Goal: Obtain resource: Download file/media

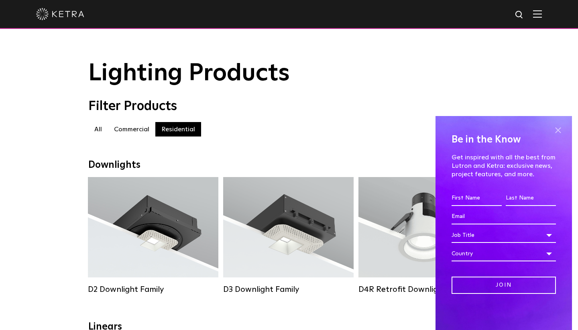
click at [557, 128] on span at bounding box center [558, 130] width 12 height 12
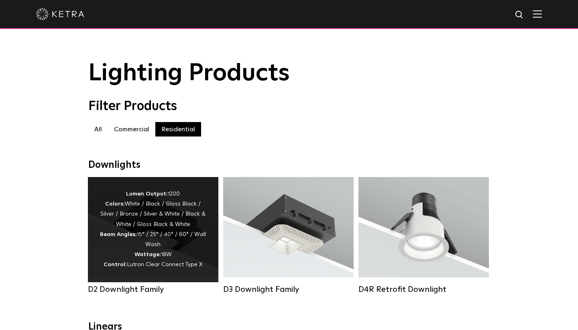
click at [161, 221] on div "Lumen Output: 1200 Colors: White / Black / Gloss Black / Silver / Bronze / Silv…" at bounding box center [153, 229] width 106 height 81
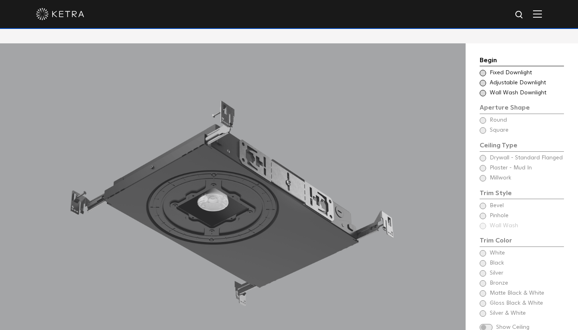
scroll to position [684, 0]
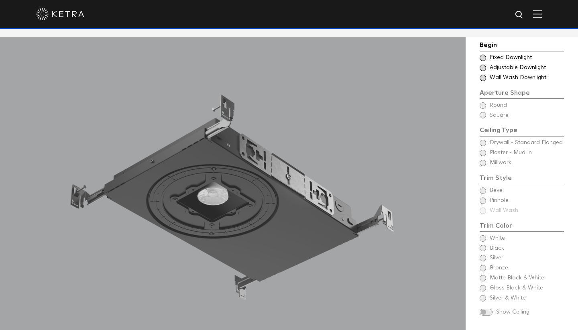
click at [483, 57] on span at bounding box center [482, 58] width 6 height 6
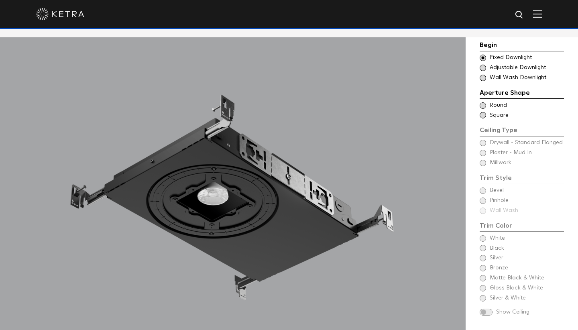
click at [483, 114] on span at bounding box center [482, 115] width 6 height 6
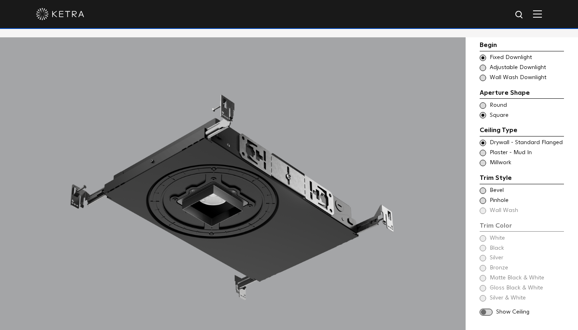
click at [483, 153] on span at bounding box center [482, 153] width 6 height 6
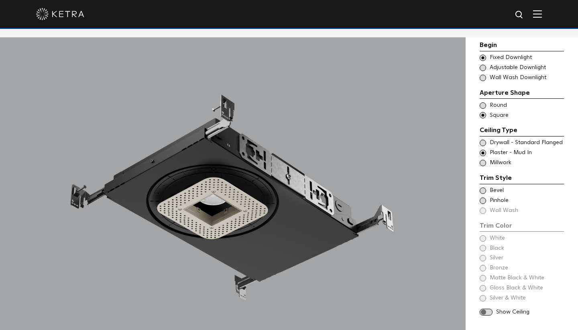
click at [483, 191] on span at bounding box center [482, 190] width 6 height 6
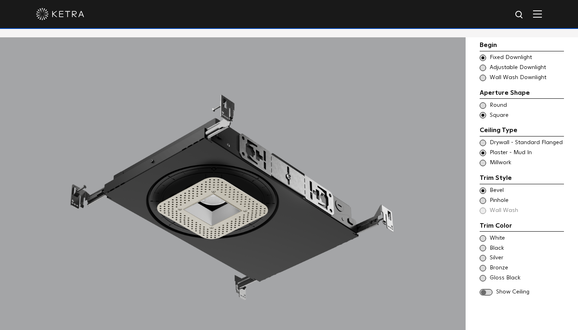
click at [482, 199] on span at bounding box center [482, 200] width 6 height 6
click at [481, 192] on span at bounding box center [482, 190] width 6 height 6
click at [481, 199] on span at bounding box center [482, 200] width 6 height 6
click at [484, 247] on span at bounding box center [482, 248] width 6 height 6
click at [483, 240] on span at bounding box center [482, 238] width 6 height 6
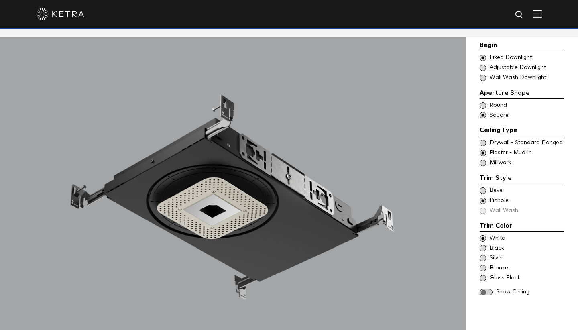
click at [482, 192] on span at bounding box center [482, 190] width 6 height 6
click at [481, 248] on span at bounding box center [482, 248] width 6 height 6
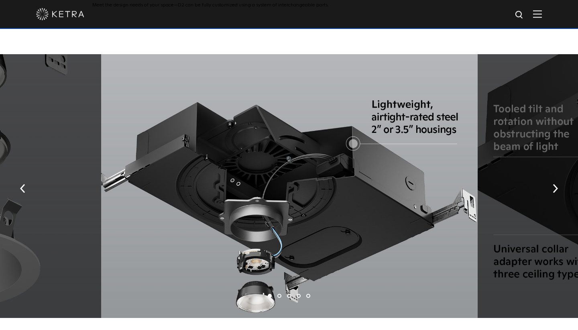
scroll to position [1340, 0]
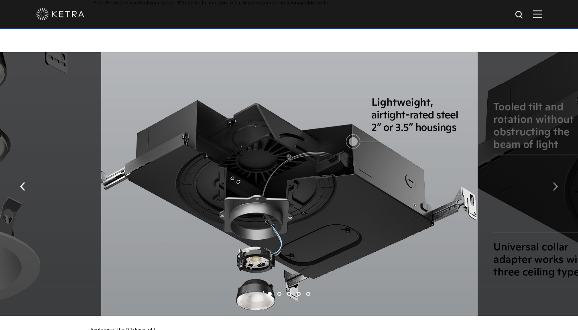
click at [558, 179] on button "button" at bounding box center [554, 186] width 17 height 28
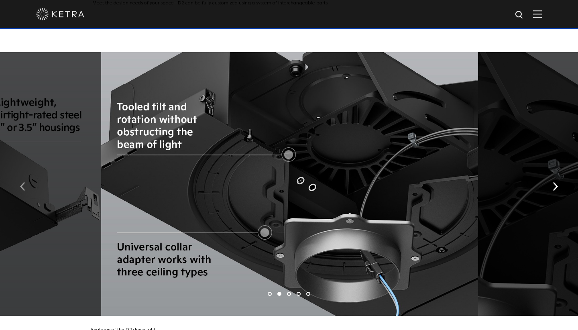
click at [23, 182] on img "button" at bounding box center [22, 186] width 5 height 9
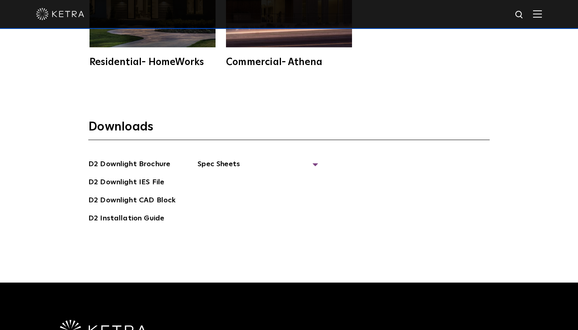
scroll to position [2130, 0]
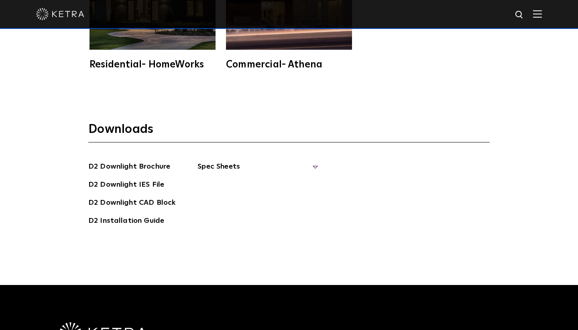
click at [227, 161] on span "Spec Sheets" at bounding box center [257, 170] width 120 height 18
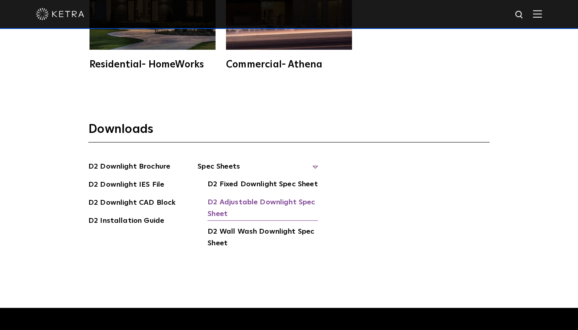
click at [268, 197] on link "D2 Adjustable Downlight Spec Sheet" at bounding box center [262, 209] width 110 height 24
